Goal: Information Seeking & Learning: Learn about a topic

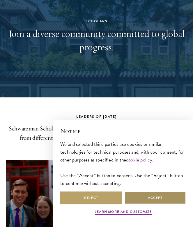
click at [144, 193] on button "Accept" at bounding box center [155, 198] width 62 height 13
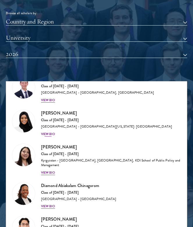
scroll to position [66, 0]
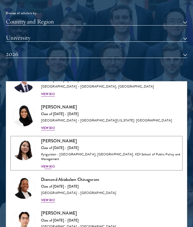
click at [53, 169] on div "View Bio" at bounding box center [48, 167] width 14 height 5
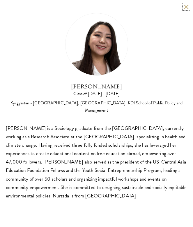
click at [186, 7] on button at bounding box center [185, 6] width 5 height 5
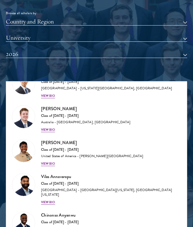
scroll to position [375, 0]
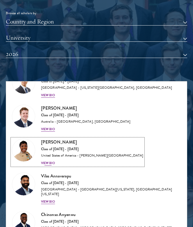
click at [48, 166] on div "View Bio" at bounding box center [48, 163] width 14 height 5
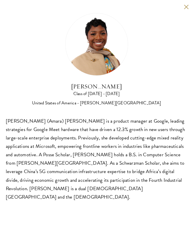
click at [187, 8] on button at bounding box center [185, 6] width 5 height 5
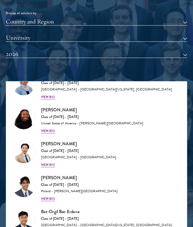
scroll to position [554, 0]
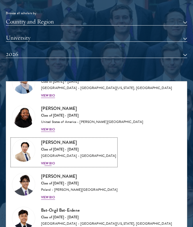
click at [50, 163] on div "View Bio" at bounding box center [48, 163] width 14 height 5
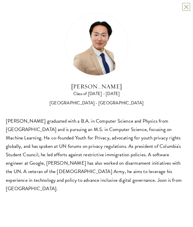
click at [185, 9] on button at bounding box center [185, 6] width 5 height 5
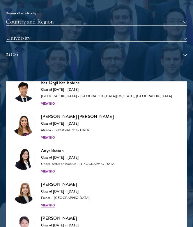
scroll to position [682, 0]
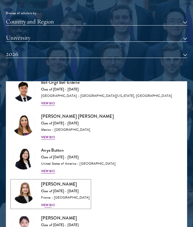
click at [49, 204] on div "View Bio" at bounding box center [48, 205] width 14 height 5
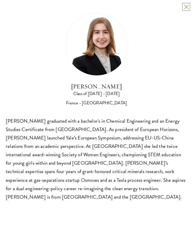
click at [185, 7] on button at bounding box center [185, 6] width 5 height 5
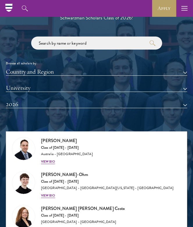
scroll to position [516, 0]
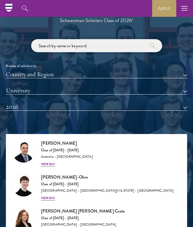
click at [112, 52] on input "search" at bounding box center [96, 45] width 131 height 13
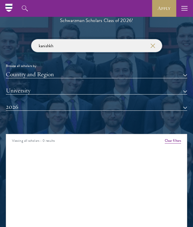
click button "submit" at bounding box center [0, 0] width 0 height 0
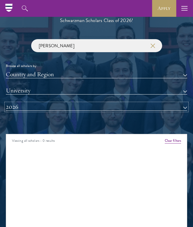
click at [47, 111] on button "2026" at bounding box center [96, 107] width 181 height 8
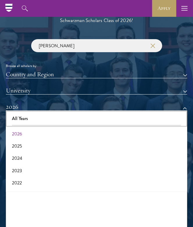
click at [45, 125] on button "All Years" at bounding box center [96, 119] width 177 height 12
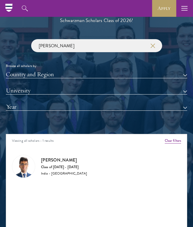
click at [58, 164] on h3 "[PERSON_NAME]" at bounding box center [64, 160] width 46 height 7
click at [36, 175] on div "[PERSON_NAME] Class of [DATE] - [DATE] [GEOGRAPHIC_DATA] - [GEOGRAPHIC_DATA]" at bounding box center [96, 166] width 169 height 23
click at [24, 175] on img at bounding box center [23, 166] width 23 height 23
click at [55, 176] on div "India - [GEOGRAPHIC_DATA]" at bounding box center [64, 174] width 46 height 5
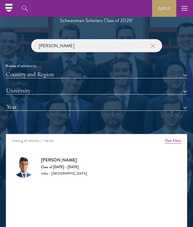
click at [56, 164] on h3 "[PERSON_NAME]" at bounding box center [64, 160] width 46 height 7
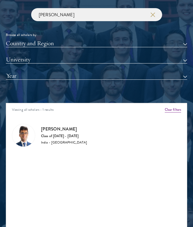
scroll to position [558, 0]
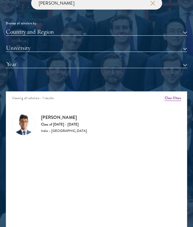
click at [21, 123] on img at bounding box center [23, 124] width 23 height 23
click at [22, 134] on img at bounding box center [23, 124] width 23 height 23
click at [64, 127] on div "Class of [DATE] - [DATE]" at bounding box center [64, 125] width 46 height 5
click at [64, 123] on div "[PERSON_NAME] Class of [DATE] - [DATE] [GEOGRAPHIC_DATA] - [GEOGRAPHIC_DATA]" at bounding box center [96, 123] width 169 height 23
click at [53, 121] on h3 "[PERSON_NAME]" at bounding box center [64, 117] width 46 height 7
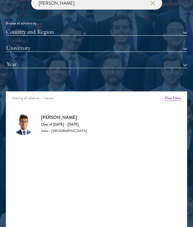
click at [17, 131] on img at bounding box center [23, 124] width 23 height 23
click at [22, 131] on img at bounding box center [23, 124] width 23 height 23
click at [58, 6] on input "[PERSON_NAME]" at bounding box center [96, 3] width 131 height 13
click at [56, 10] on input "[PERSON_NAME]" at bounding box center [96, 3] width 131 height 13
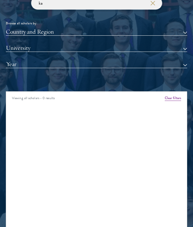
type input "k"
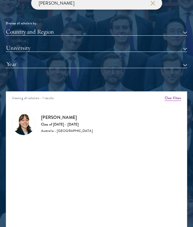
type input "[PERSON_NAME]"
click at [26, 135] on img at bounding box center [23, 124] width 23 height 23
click at [54, 121] on h3 "[PERSON_NAME]" at bounding box center [67, 117] width 52 height 7
click at [55, 127] on div "Class of [DATE] - [DATE]" at bounding box center [67, 125] width 52 height 5
click at [63, 134] on div "[PERSON_NAME] Class of [DATE] - [DATE] [GEOGRAPHIC_DATA] - [GEOGRAPHIC_DATA]" at bounding box center [67, 123] width 52 height 19
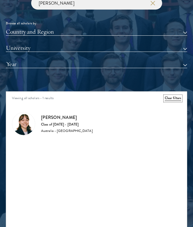
click at [177, 101] on button "Clear filters" at bounding box center [172, 98] width 16 height 5
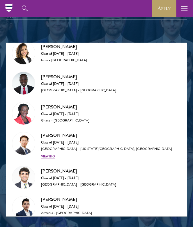
scroll to position [1575, 0]
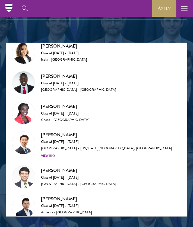
click at [50, 123] on div "Ghana - [GEOGRAPHIC_DATA]" at bounding box center [65, 120] width 48 height 5
click at [50, 108] on h3 "[PERSON_NAME]" at bounding box center [65, 106] width 48 height 7
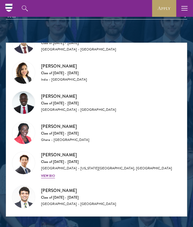
click at [26, 74] on img at bounding box center [23, 72] width 23 height 23
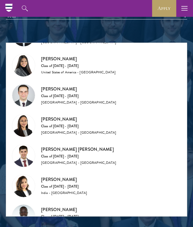
scroll to position [1327, 0]
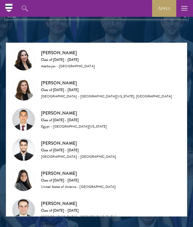
click at [27, 19] on button "Year" at bounding box center [96, 16] width 181 height 8
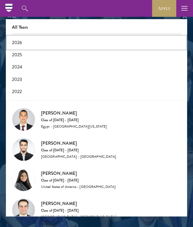
click at [20, 49] on button "2026" at bounding box center [96, 43] width 177 height 12
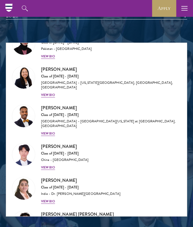
scroll to position [1852, 0]
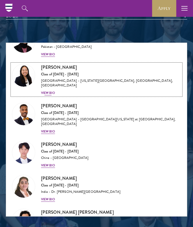
click at [52, 91] on div "View Bio" at bounding box center [48, 93] width 14 height 5
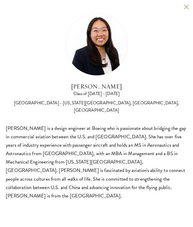
scroll to position [613, 0]
click at [187, 6] on button at bounding box center [185, 6] width 5 height 5
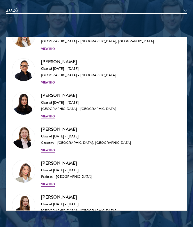
scroll to position [2170, 0]
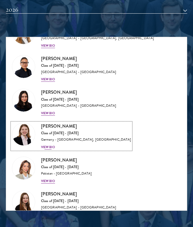
click at [51, 145] on div "View Bio" at bounding box center [48, 147] width 14 height 5
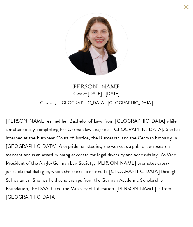
scroll to position [613, 0]
click at [185, 8] on button at bounding box center [185, 6] width 5 height 5
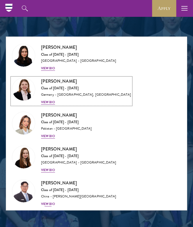
scroll to position [2228, 0]
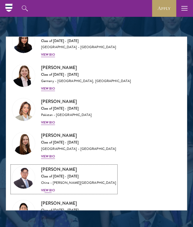
click at [48, 188] on div "View Bio" at bounding box center [48, 190] width 14 height 5
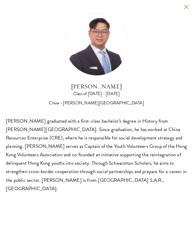
scroll to position [647, 0]
click at [185, 6] on button at bounding box center [185, 6] width 5 height 5
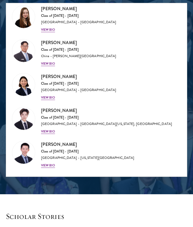
scroll to position [2344, 0]
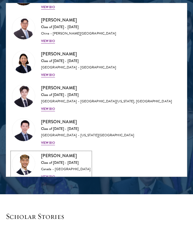
click at [53, 164] on div "[PERSON_NAME] Class of [DATE] - [DATE] [GEOGRAPHIC_DATA] - [GEOGRAPHIC_DATA] Vi…" at bounding box center [65, 165] width 49 height 27
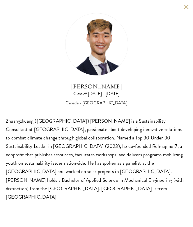
scroll to position [657, 0]
click at [186, 10] on div "[PERSON_NAME] Class of [DATE] - [DATE] [GEOGRAPHIC_DATA] - [GEOGRAPHIC_DATA] Zh…" at bounding box center [96, 107] width 193 height 215
click at [186, 8] on button at bounding box center [185, 6] width 5 height 5
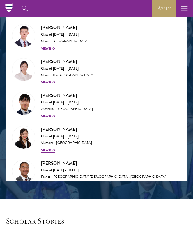
scroll to position [2613, 0]
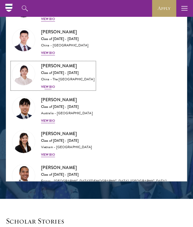
click at [51, 85] on div "View Bio" at bounding box center [48, 87] width 14 height 5
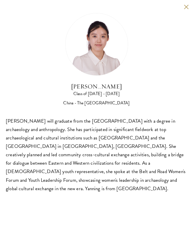
scroll to position [657, 0]
click at [186, 6] on button at bounding box center [185, 6] width 5 height 5
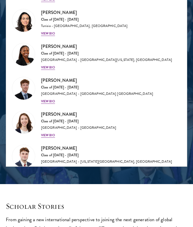
scroll to position [2933, 0]
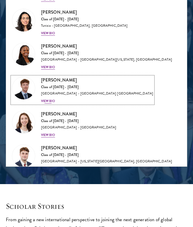
click at [48, 99] on div "View Bio" at bounding box center [48, 101] width 14 height 5
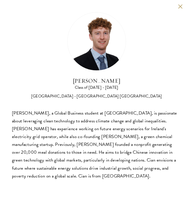
scroll to position [666, 0]
